Goal: Check status: Check status

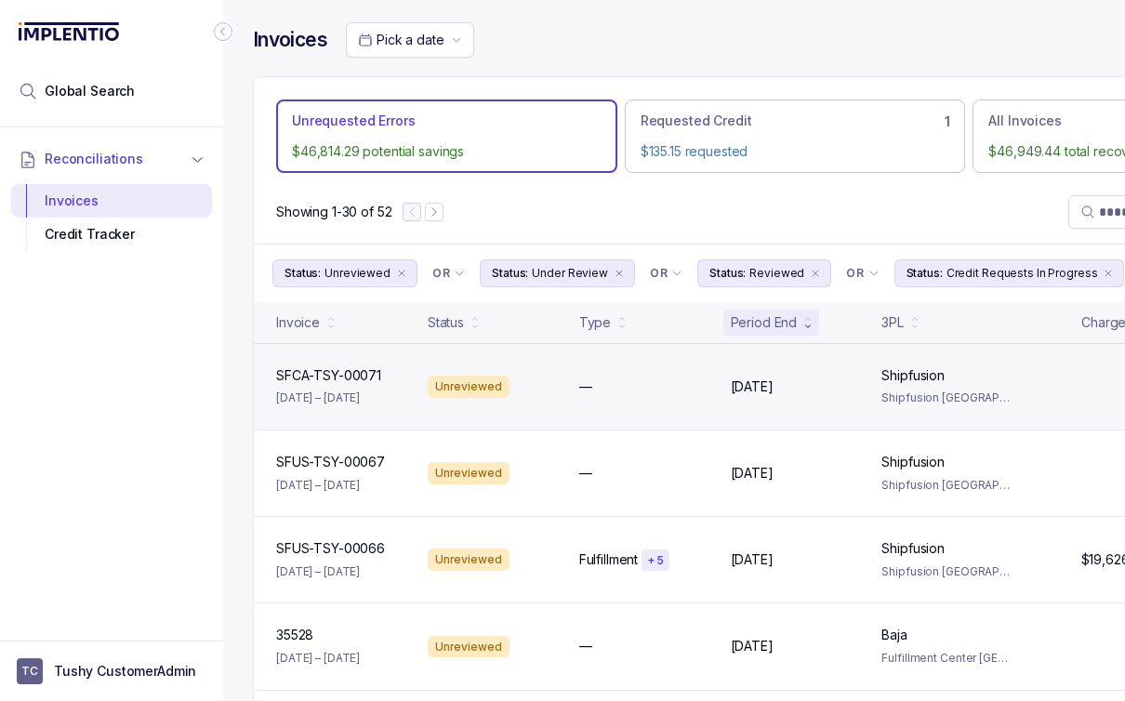
click at [360, 394] on p "[DATE] – [DATE]" at bounding box center [318, 398] width 84 height 19
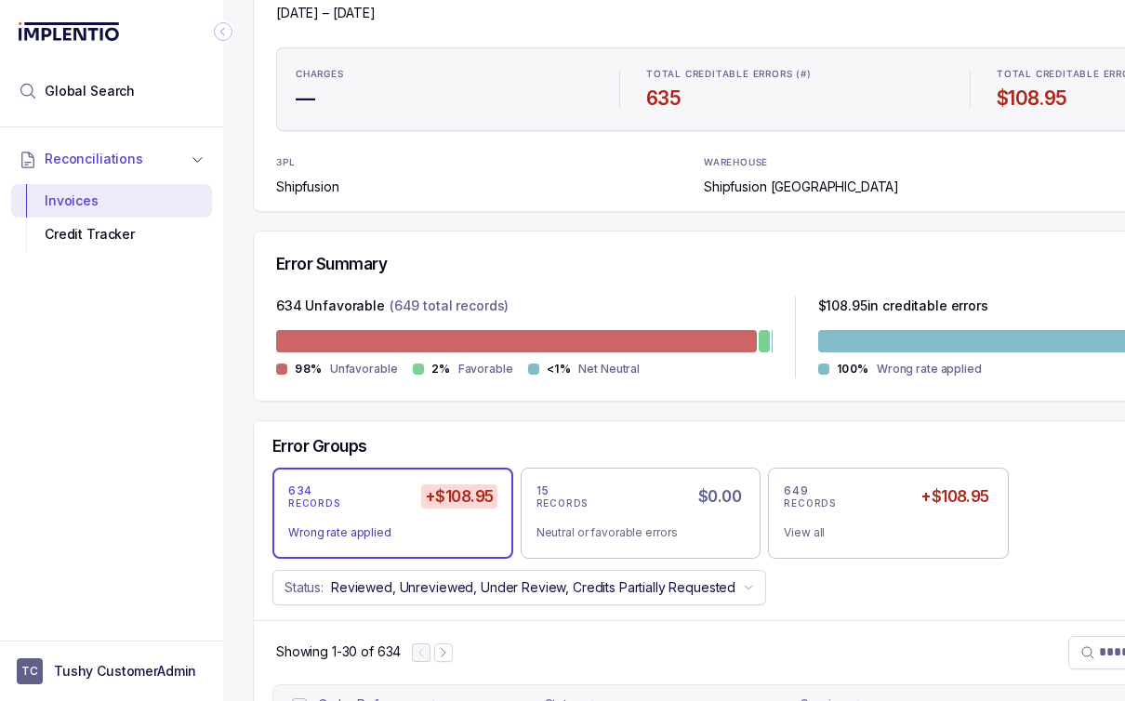
scroll to position [81, 0]
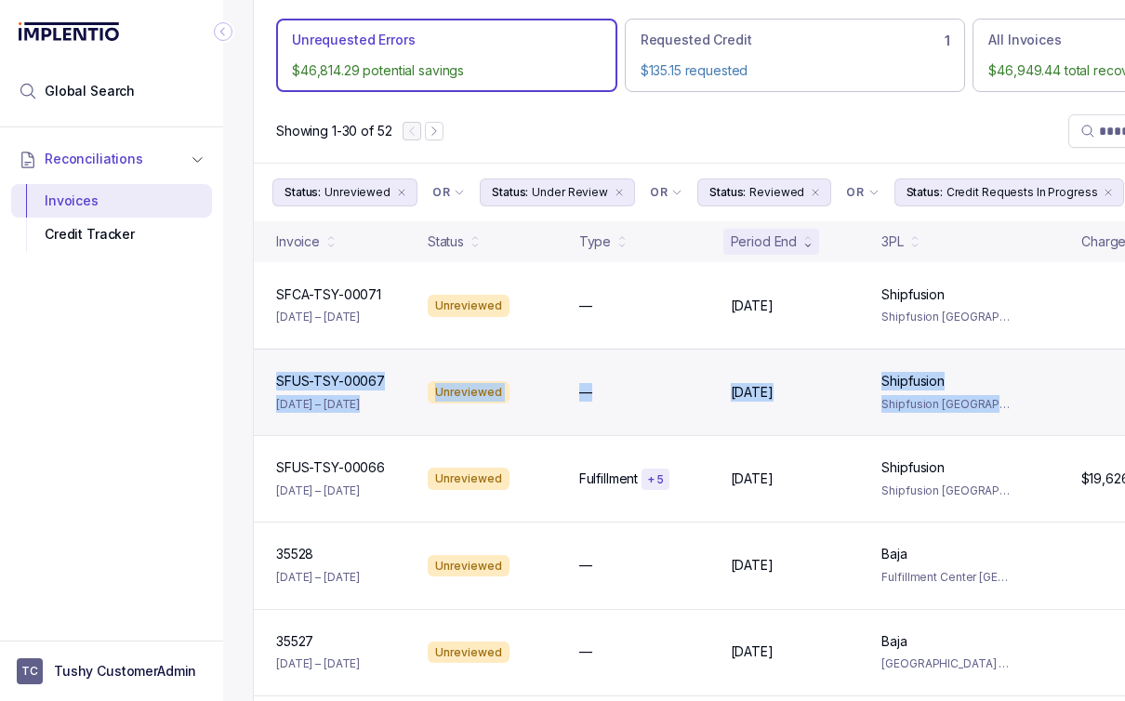
drag, startPoint x: 270, startPoint y: 375, endPoint x: 976, endPoint y: 430, distance: 708.7
click at [976, 430] on div "SFUS-TSY-00067 SFUS-TSY-00067 [DATE] – [DATE] Unreviewed — [DATE] [DATE] Shipfu…" at bounding box center [795, 392] width 1082 height 86
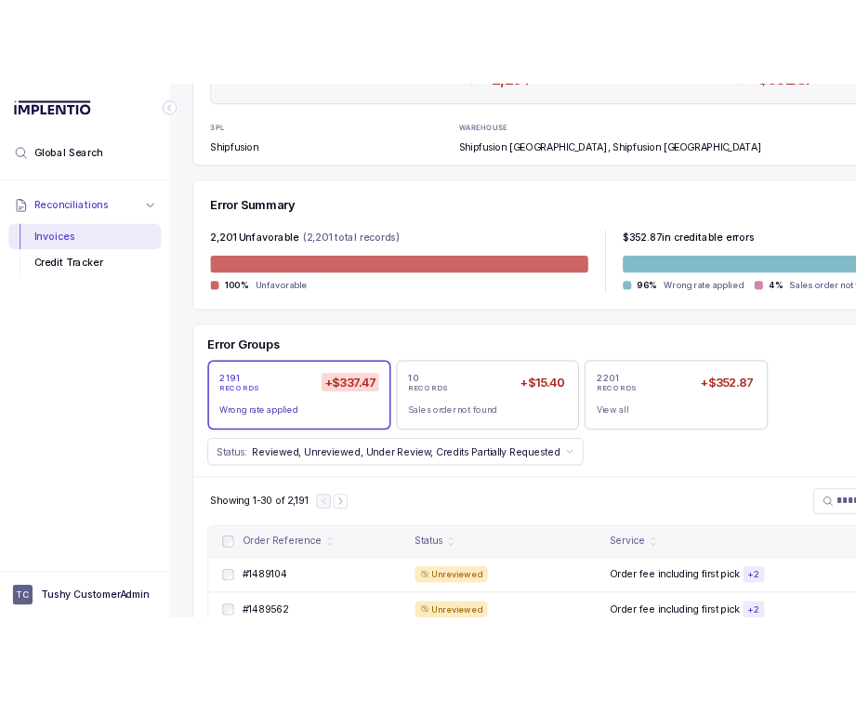
scroll to position [464, 0]
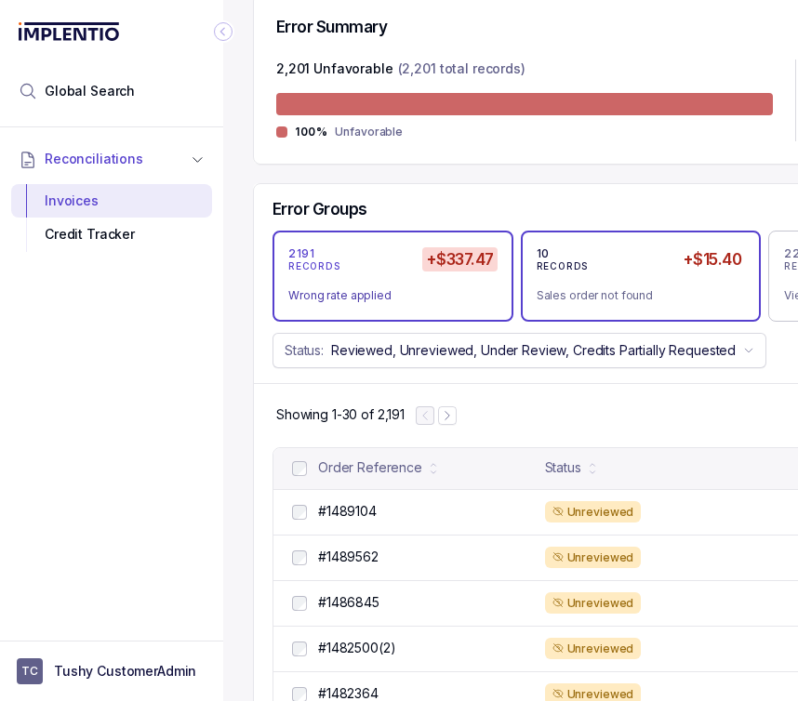
click at [627, 271] on div "10 RECORDS +$15.40" at bounding box center [640, 259] width 209 height 26
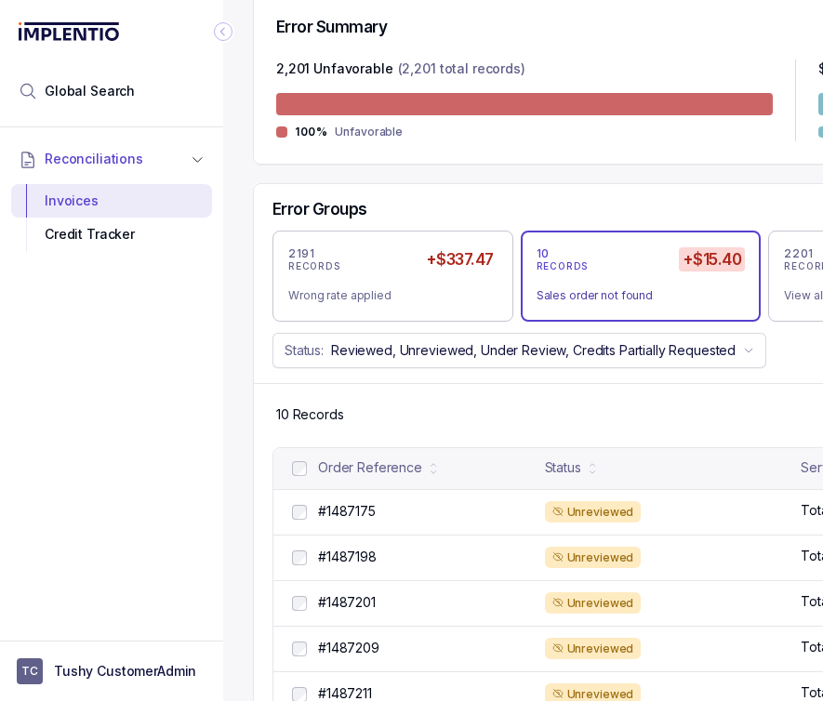
drag, startPoint x: 822, startPoint y: 406, endPoint x: 641, endPoint y: 416, distance: 180.6
click at [641, 416] on div "10 Records" at bounding box center [795, 415] width 1082 height 64
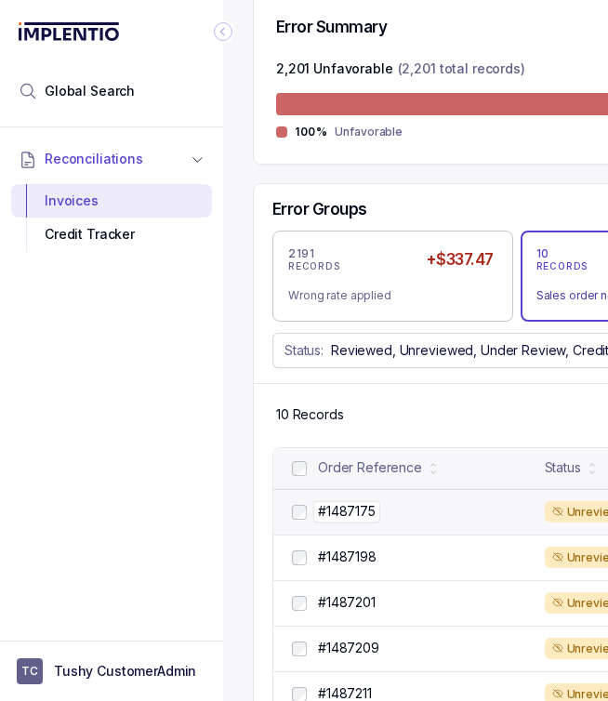
click at [381, 512] on div "#1487175 #1487175" at bounding box center [426, 511] width 216 height 19
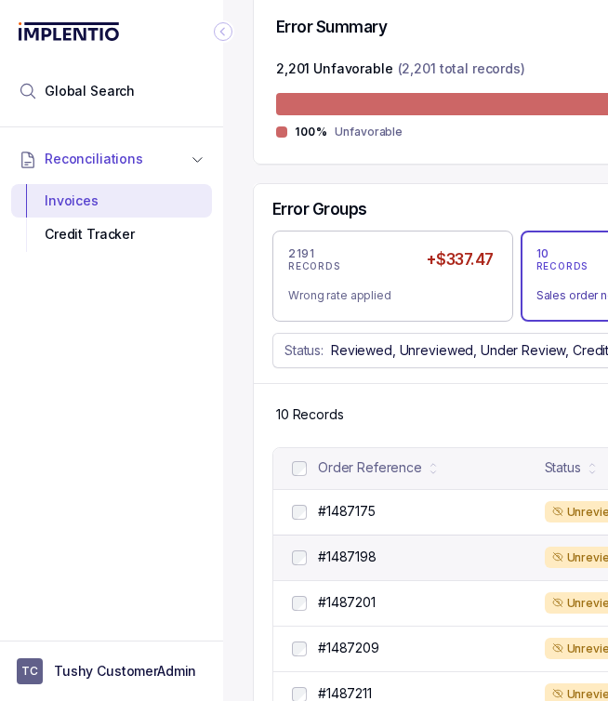
click at [570, 547] on div "Unreviewed" at bounding box center [593, 558] width 97 height 22
click at [460, 557] on div "#1487198 #1487198" at bounding box center [426, 557] width 216 height 19
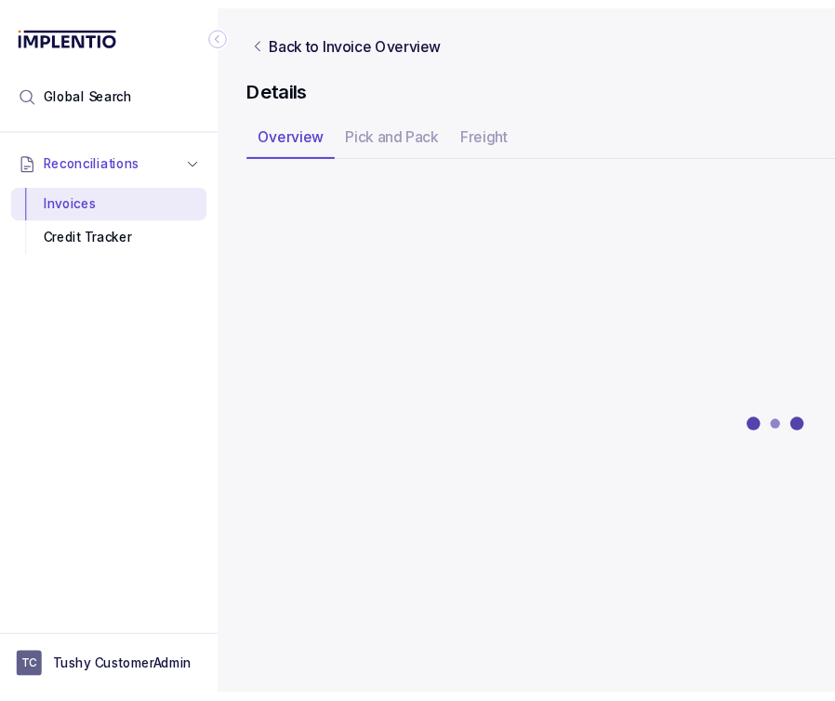
scroll to position [0, 30]
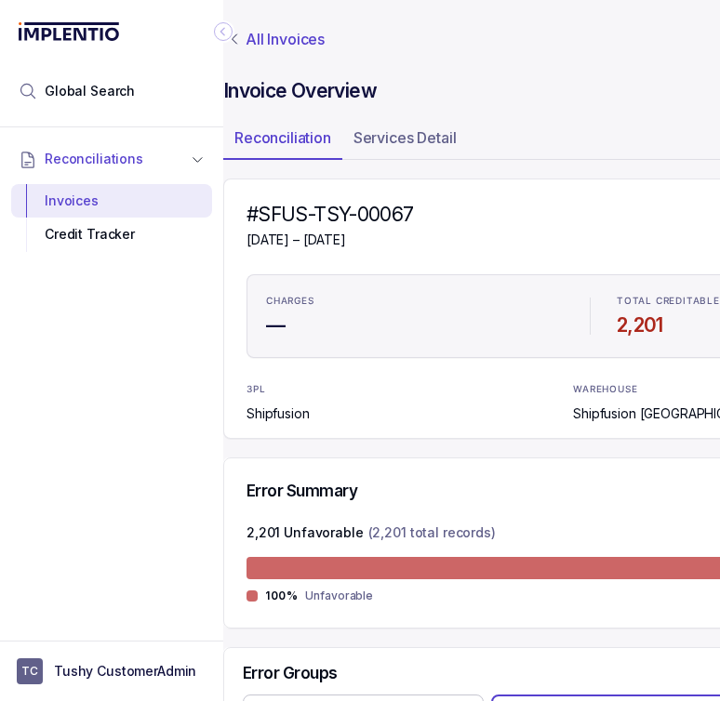
click at [261, 38] on p "All Invoices" at bounding box center [284, 39] width 79 height 19
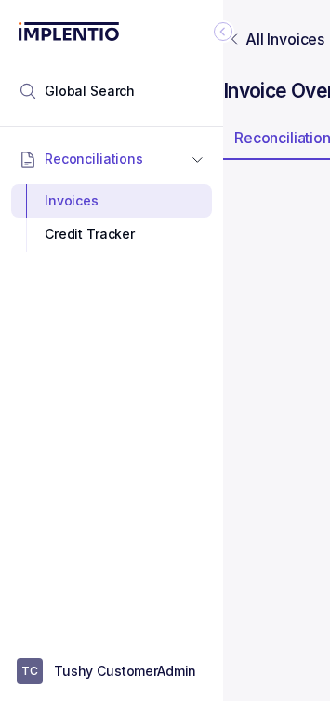
click at [192, 348] on div "Reconciliations Invoices Credit Tracker" at bounding box center [111, 378] width 223 height 502
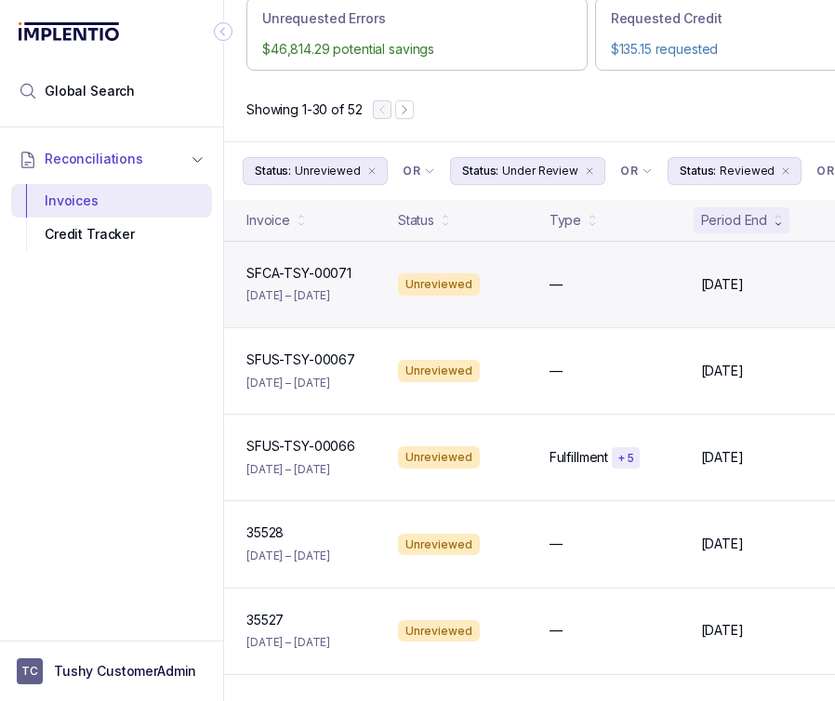
scroll to position [156, 30]
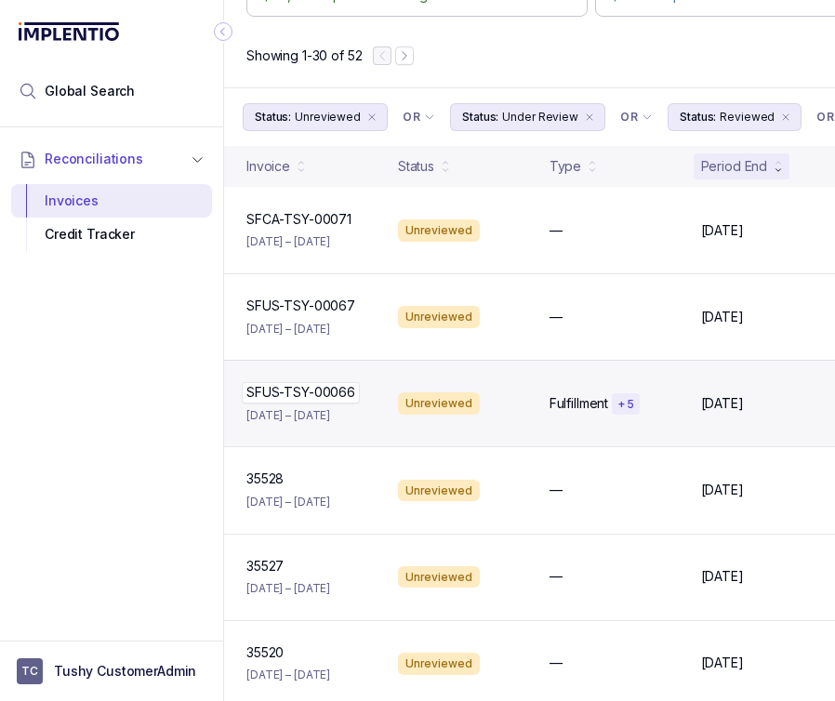
click at [331, 384] on p "SFUS-TSY-00066" at bounding box center [301, 392] width 118 height 20
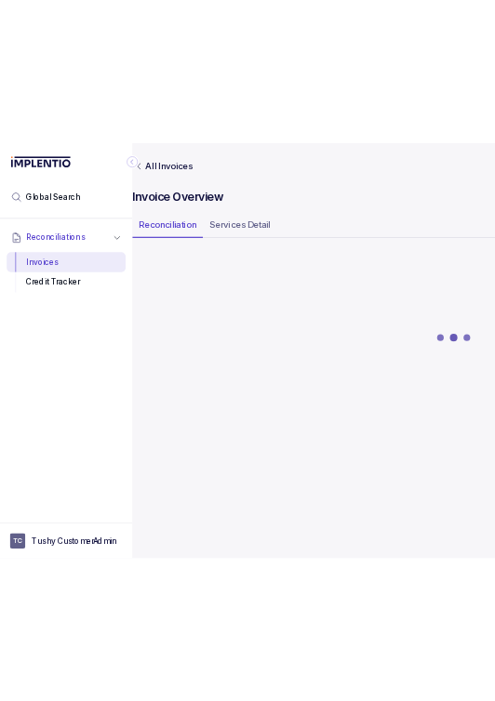
scroll to position [0, 30]
